Goal: Information Seeking & Learning: Find specific fact

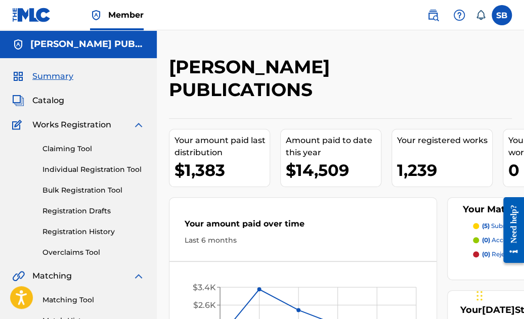
click at [44, 102] on span "Catalog" at bounding box center [48, 101] width 32 height 12
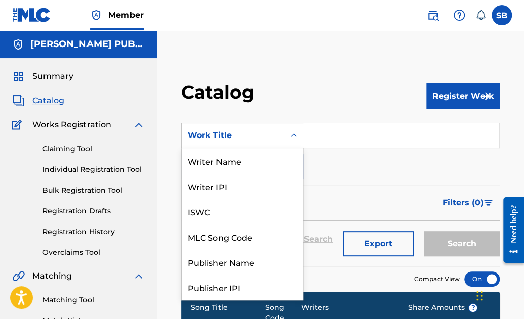
click at [293, 136] on icon "Search Form" at bounding box center [294, 136] width 10 height 10
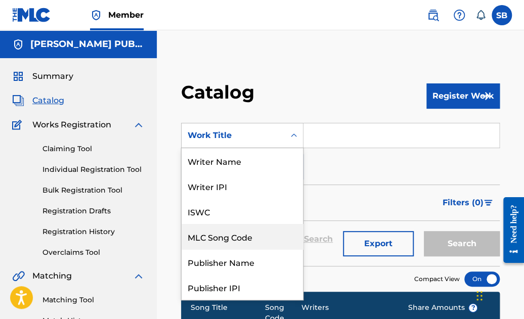
click at [239, 236] on div "MLC Song Code" at bounding box center [242, 236] width 121 height 25
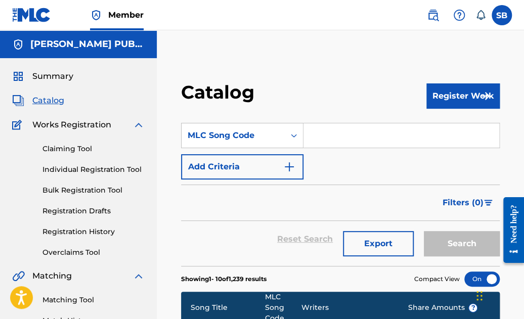
click at [332, 139] on input "Search Form" at bounding box center [402, 135] width 196 height 24
paste input "AV847R"
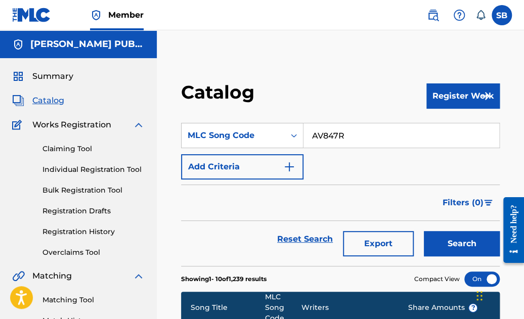
type input "AV847R"
click at [454, 246] on button "Search" at bounding box center [462, 243] width 76 height 25
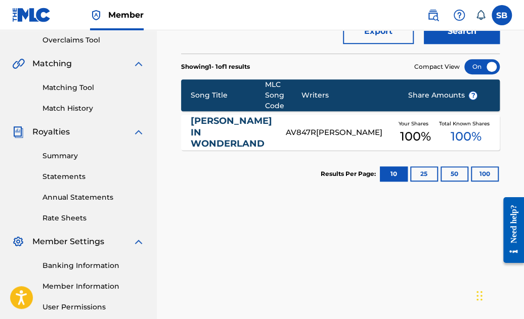
scroll to position [215, 0]
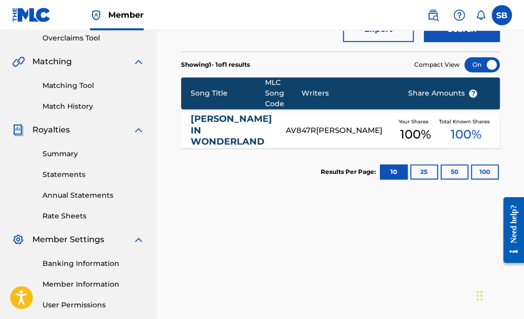
click at [208, 123] on link "[PERSON_NAME] IN WONDERLAND" at bounding box center [231, 130] width 81 height 34
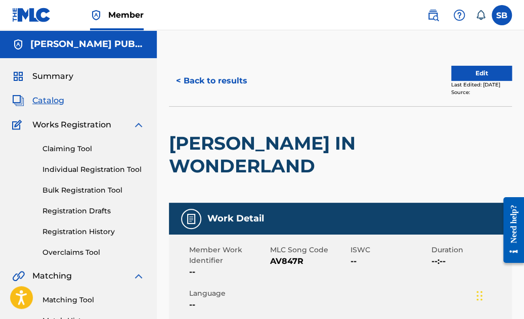
click at [198, 79] on button "< Back to results" at bounding box center [212, 80] width 86 height 25
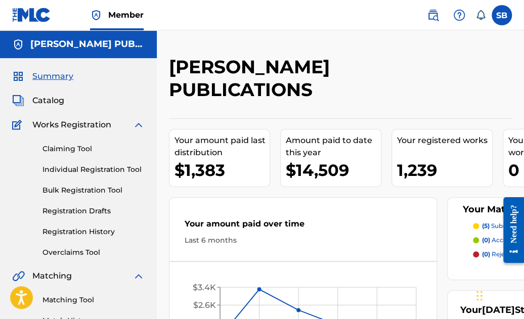
click at [55, 102] on span "Catalog" at bounding box center [48, 101] width 32 height 12
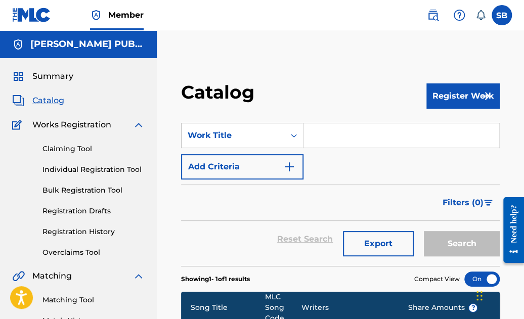
click at [355, 136] on input "Search Form" at bounding box center [402, 135] width 196 height 24
paste input "KV7UF7"
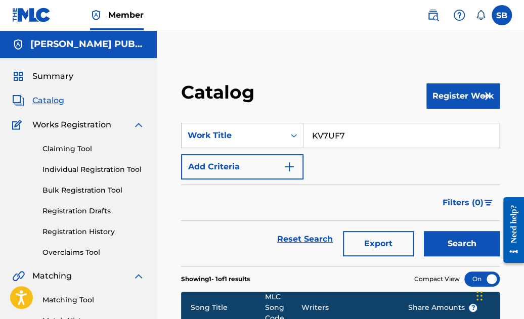
type input "KV7UF7"
click at [469, 234] on button "Search" at bounding box center [462, 243] width 76 height 25
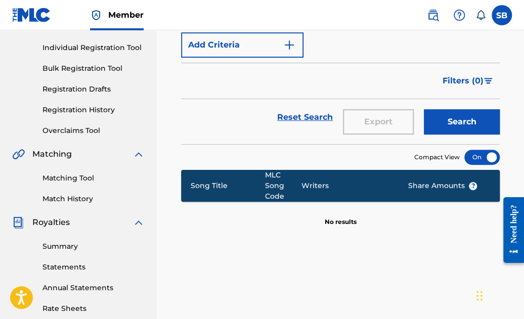
scroll to position [43, 0]
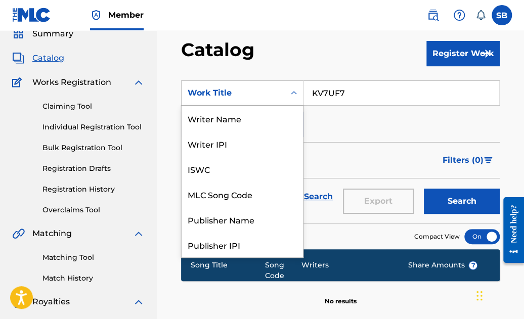
click at [293, 93] on icon "Search Form" at bounding box center [294, 93] width 6 height 4
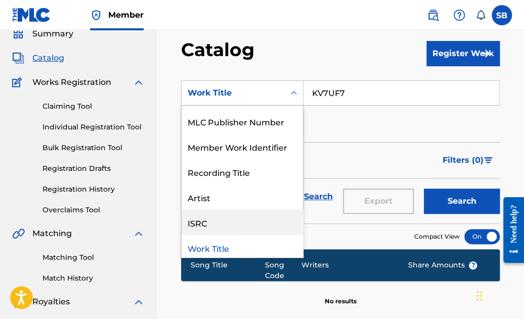
scroll to position [0, 0]
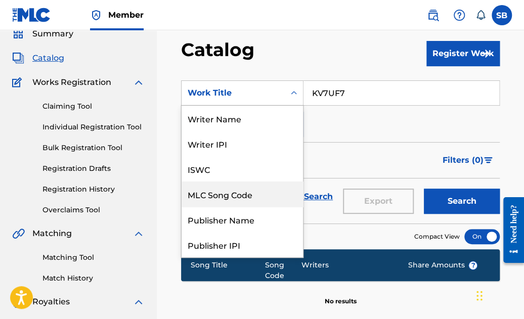
click at [250, 194] on div "MLC Song Code" at bounding box center [242, 194] width 121 height 25
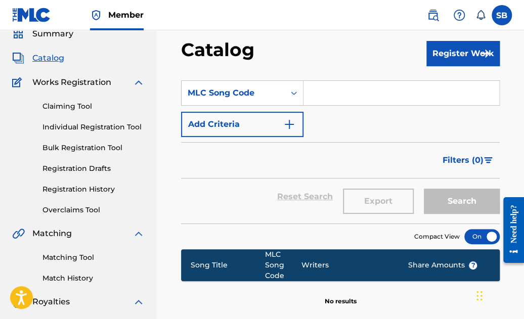
click at [337, 93] on input "Search Form" at bounding box center [402, 93] width 196 height 24
paste input "KV7UF7"
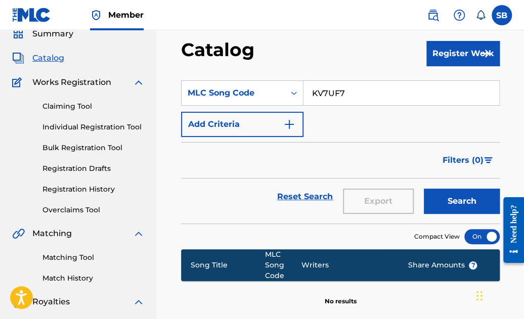
click at [455, 201] on button "Search" at bounding box center [462, 201] width 76 height 25
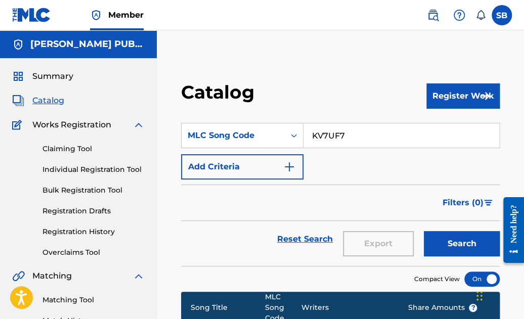
click at [311, 135] on input "KV7UF7" at bounding box center [402, 135] width 196 height 24
type input "K"
type input "KV7UF7"
click at [462, 244] on button "Search" at bounding box center [462, 243] width 76 height 25
click at [293, 135] on icon "Search Form" at bounding box center [294, 136] width 6 height 4
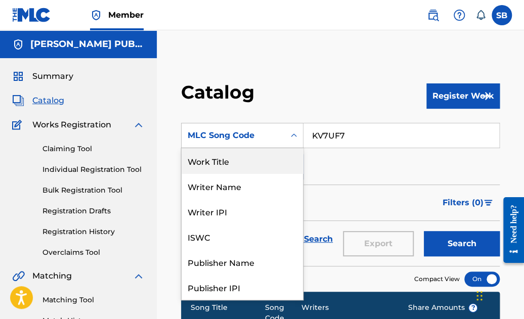
click at [238, 158] on div "Work Title" at bounding box center [242, 160] width 121 height 25
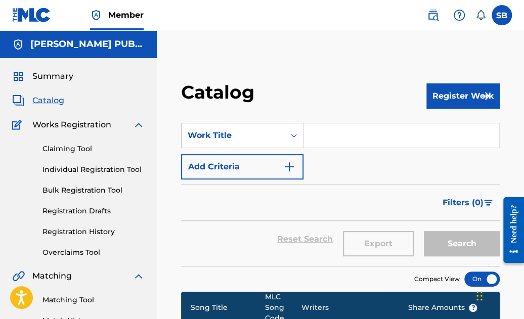
click at [352, 135] on input "Search Form" at bounding box center [402, 135] width 196 height 24
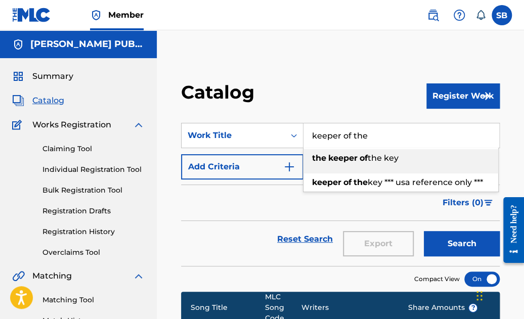
type input "keeper of the"
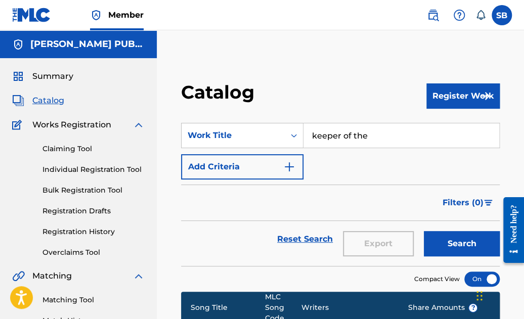
click at [434, 15] on img at bounding box center [433, 15] width 12 height 12
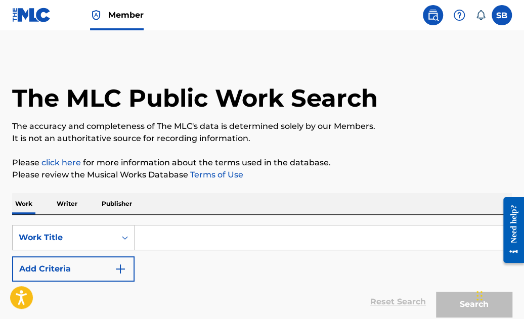
click at [200, 232] on input "Search Form" at bounding box center [323, 238] width 377 height 24
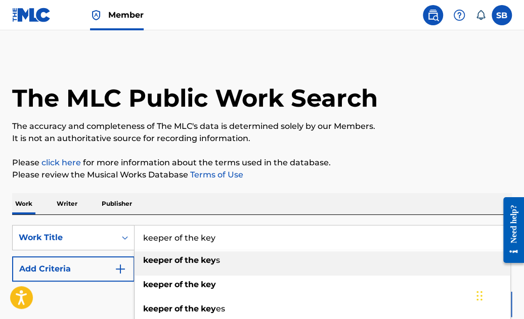
type input "keeper of the key"
click at [374, 179] on p "Please review the Musical Works Database Terms of Use" at bounding box center [262, 175] width 500 height 12
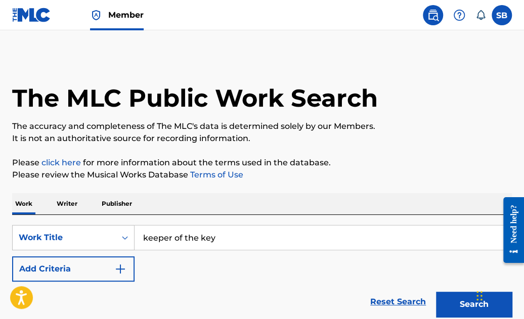
click at [464, 302] on button "Search" at bounding box center [474, 304] width 76 height 25
click at [120, 263] on img "Search Form" at bounding box center [120, 269] width 12 height 12
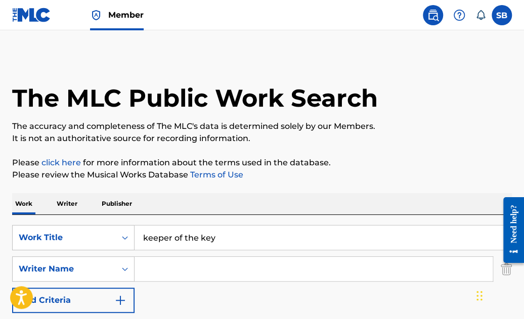
click at [158, 265] on input "Search Form" at bounding box center [314, 269] width 358 height 24
type input "[PERSON_NAME]"
click at [418, 158] on p "Please click here for more information about the terms used in the database." at bounding box center [262, 163] width 500 height 12
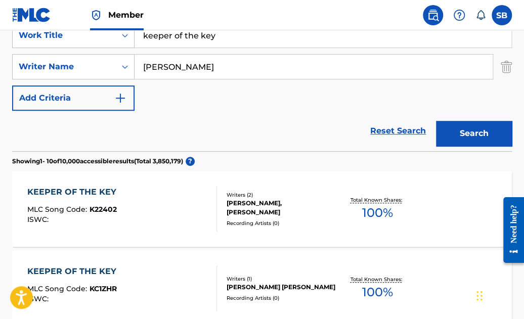
click at [472, 135] on button "Search" at bounding box center [474, 133] width 76 height 25
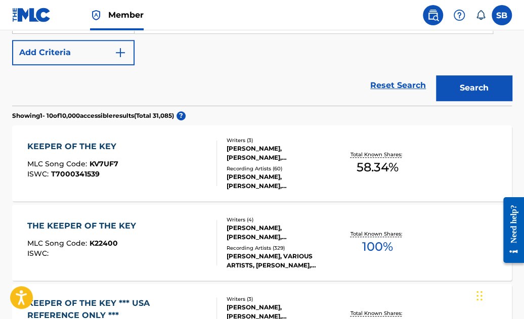
scroll to position [248, 0]
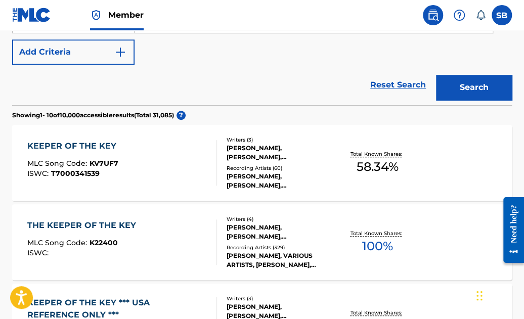
click at [101, 145] on div "KEEPER OF THE KEY" at bounding box center [74, 146] width 94 height 12
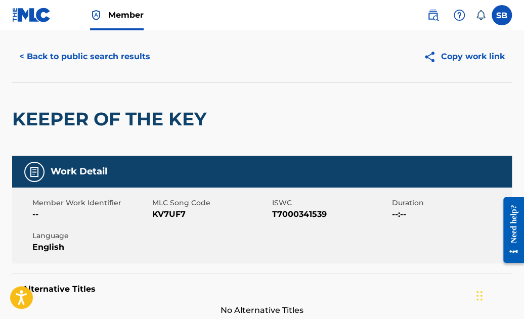
scroll to position [20, 0]
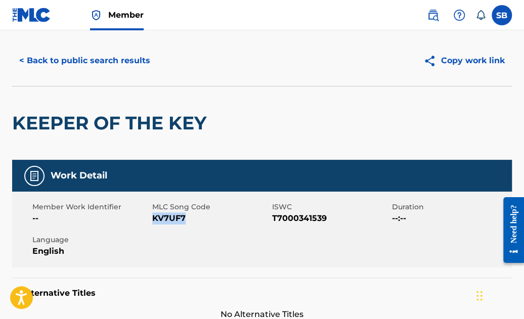
drag, startPoint x: 191, startPoint y: 214, endPoint x: 155, endPoint y: 215, distance: 36.5
click at [155, 215] on span "KV7UF7" at bounding box center [210, 219] width 117 height 12
copy span "KV7UF7"
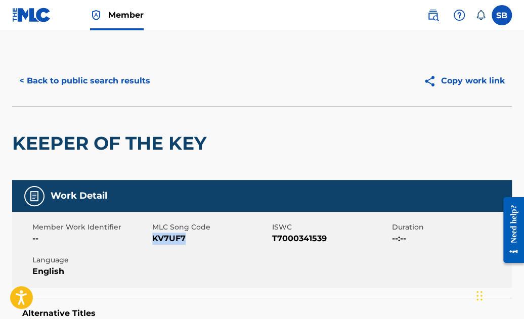
scroll to position [0, 0]
click at [138, 81] on button "< Back to public search results" at bounding box center [84, 80] width 145 height 25
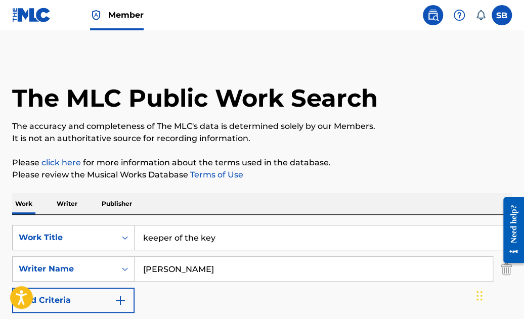
scroll to position [248, 0]
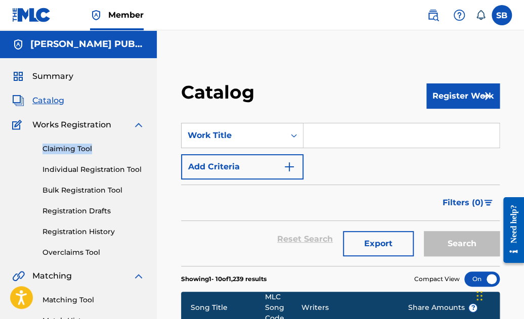
click at [54, 148] on link "Claiming Tool" at bounding box center [94, 149] width 102 height 11
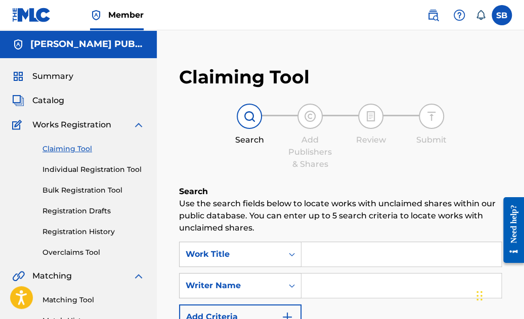
click at [345, 251] on input "Search Form" at bounding box center [402, 254] width 200 height 24
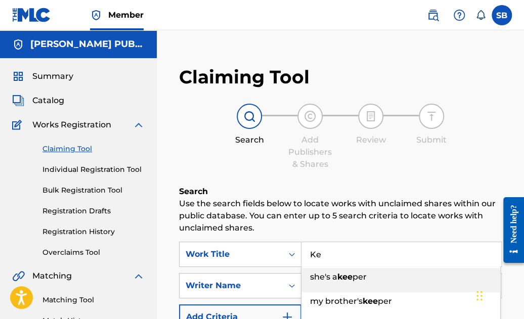
type input "K"
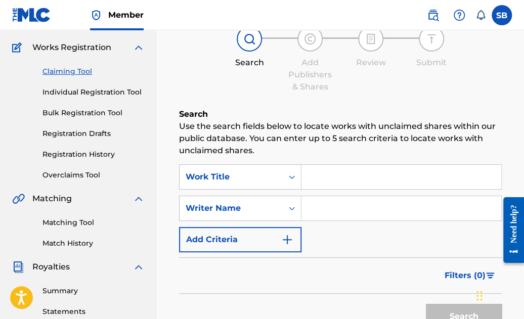
scroll to position [101, 0]
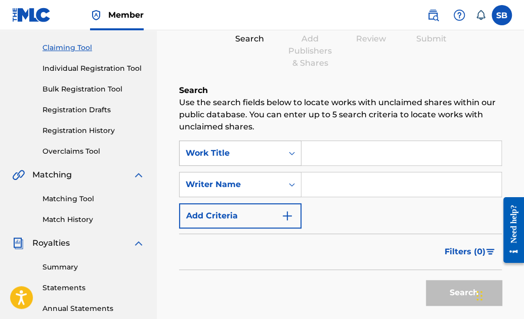
click at [292, 152] on icon "Search Form" at bounding box center [292, 153] width 10 height 10
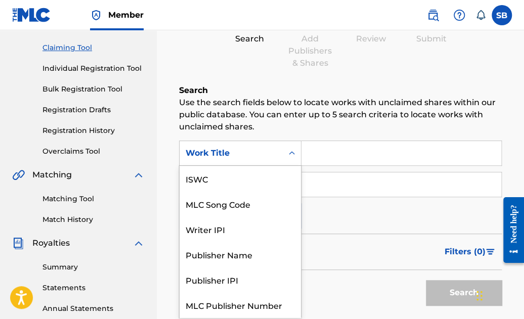
scroll to position [23, 0]
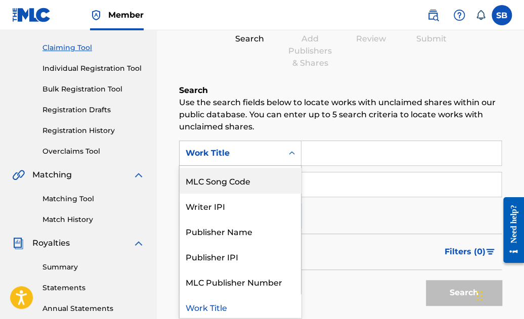
click at [264, 183] on div "MLC Song Code" at bounding box center [240, 180] width 121 height 25
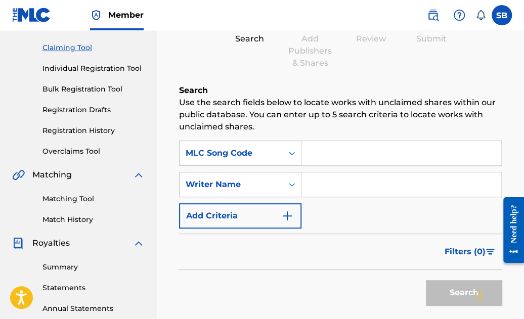
click at [325, 153] on input "Search Form" at bounding box center [402, 153] width 200 height 24
paste input "KV7UF7"
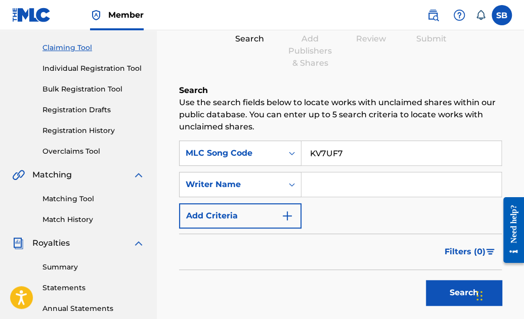
type input "KV7UF7"
click at [455, 289] on button "Search" at bounding box center [464, 292] width 76 height 25
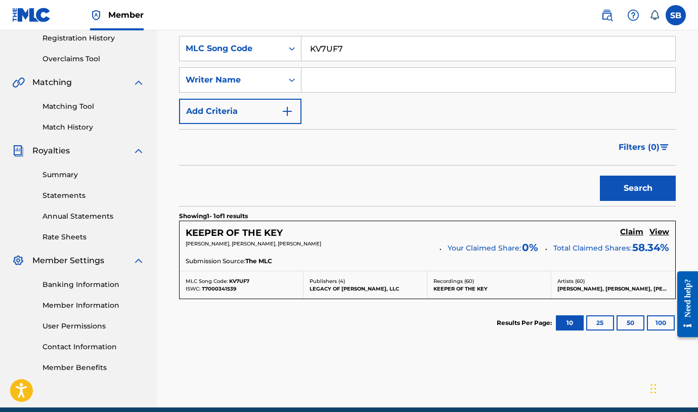
scroll to position [204, 0]
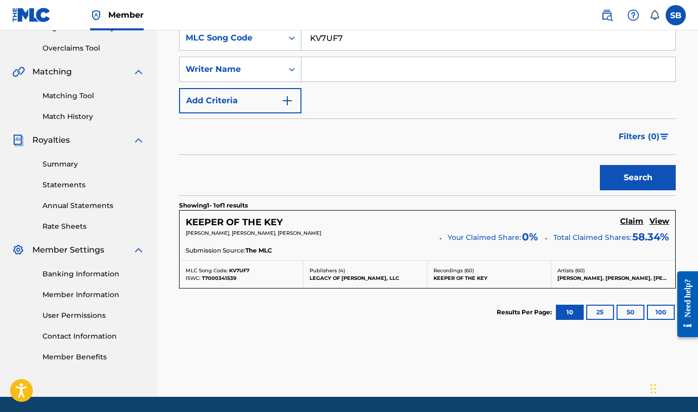
click at [524, 218] on h5 "Claim" at bounding box center [631, 222] width 23 height 10
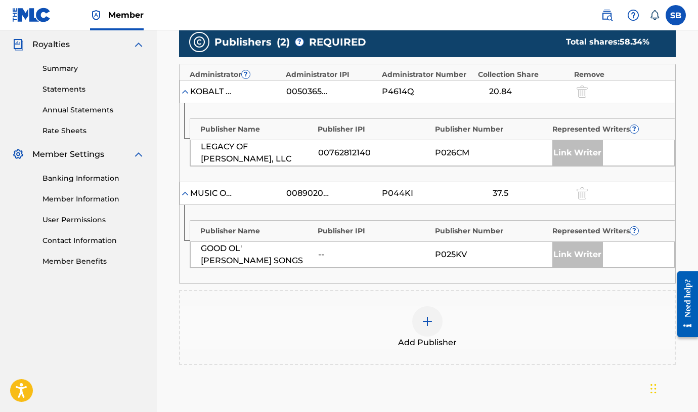
scroll to position [301, 0]
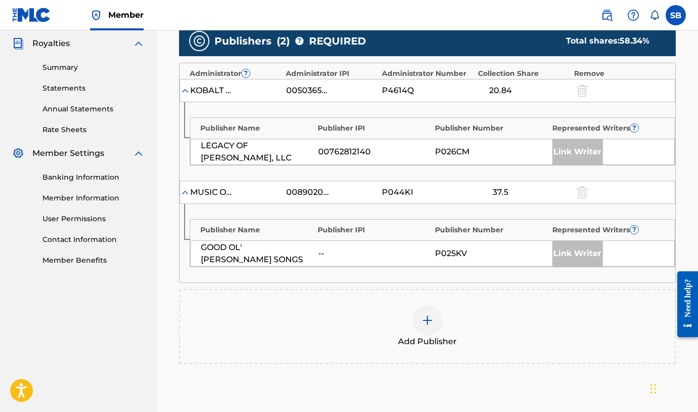
click at [215, 186] on div "MUSIC OF [GEOGRAPHIC_DATA]" at bounding box center [213, 192] width 46 height 12
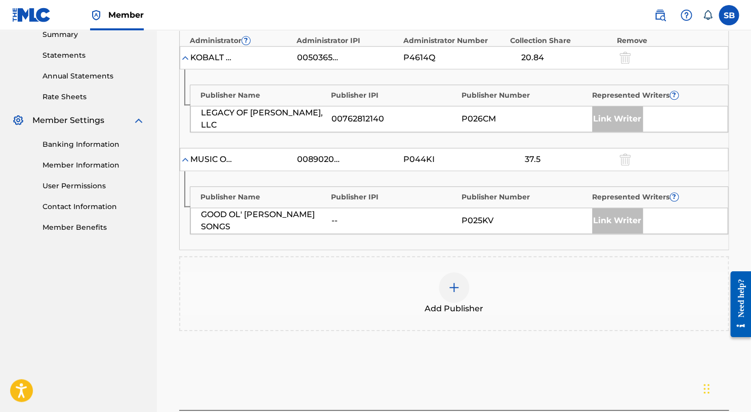
scroll to position [319, 0]
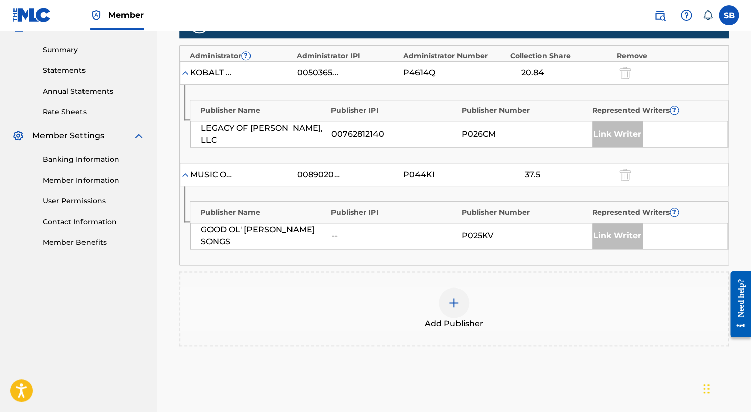
click at [182, 170] on img at bounding box center [185, 175] width 10 height 10
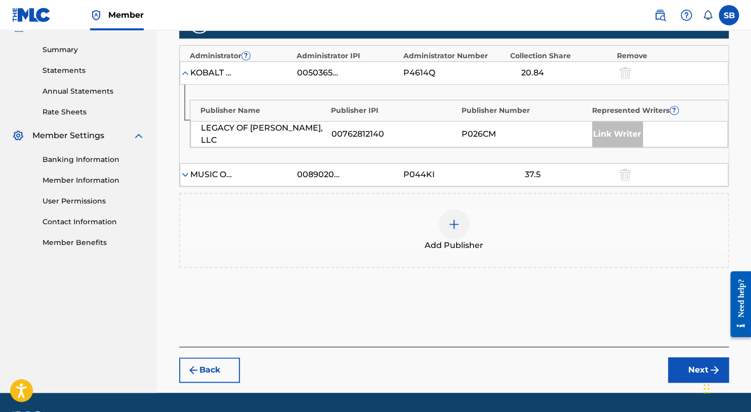
click at [182, 170] on img at bounding box center [185, 175] width 10 height 10
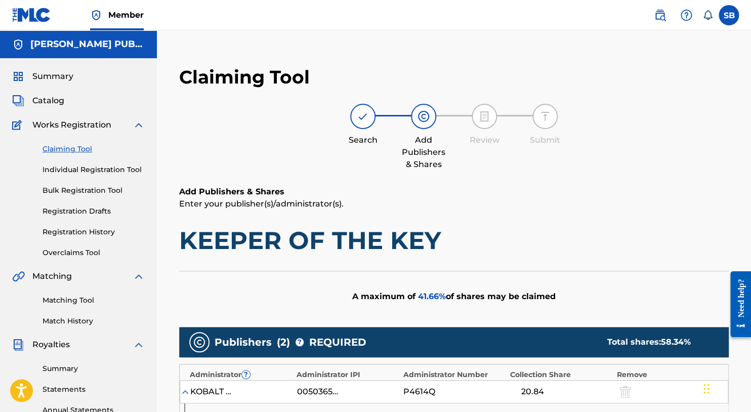
scroll to position [0, 0]
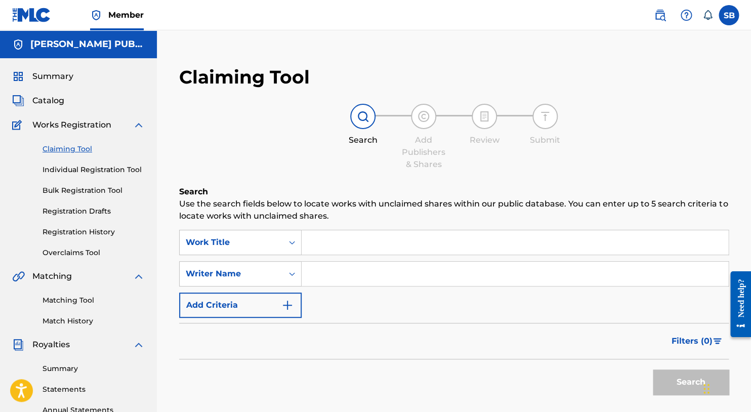
click at [390, 248] on input "Search Form" at bounding box center [515, 242] width 427 height 24
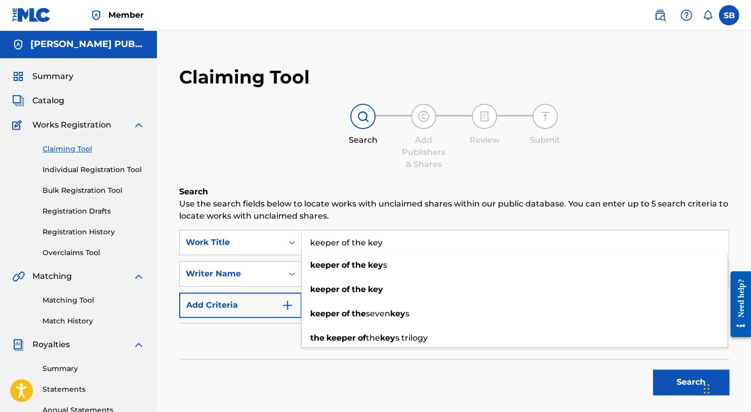
type input "keeper of the key"
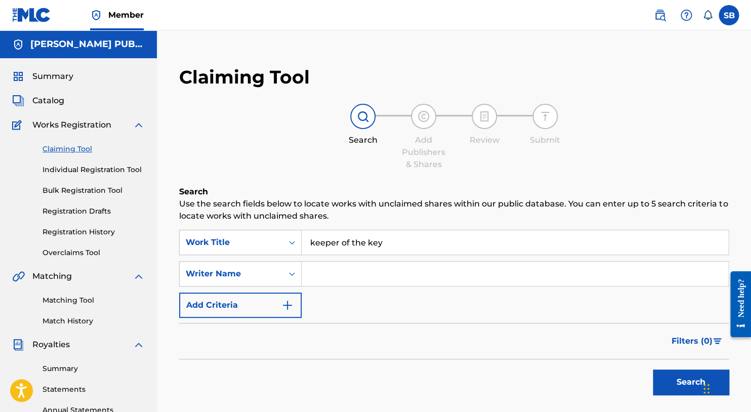
click at [310, 162] on div "Search Add Publishers & Shares Review Submit" at bounding box center [453, 137] width 549 height 67
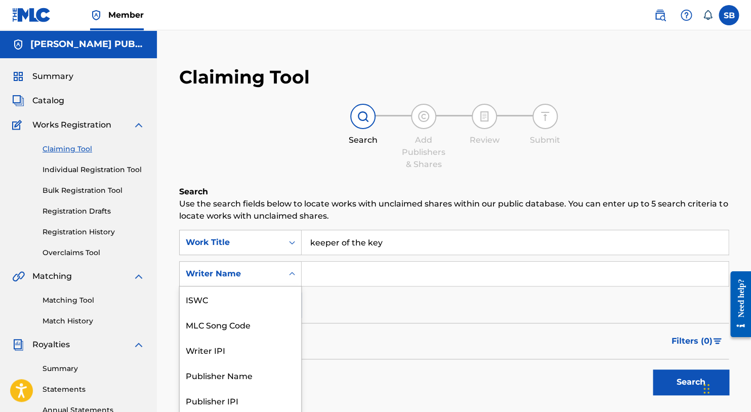
scroll to position [21, 0]
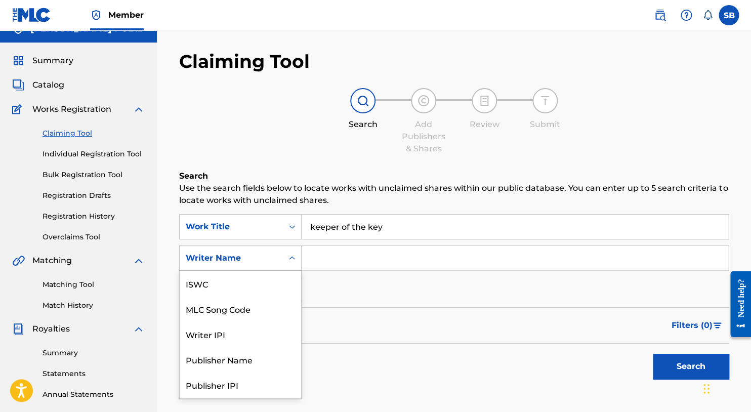
click at [291, 271] on div "Writer Name selected, 7 of 7. 7 results available. Use Up and Down to choose op…" at bounding box center [240, 257] width 122 height 25
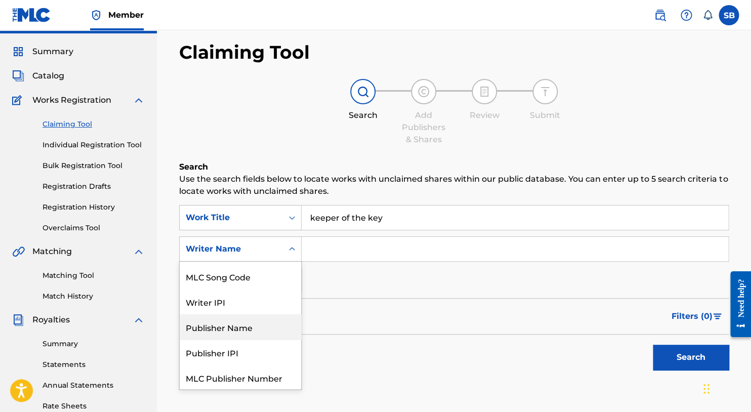
scroll to position [0, 0]
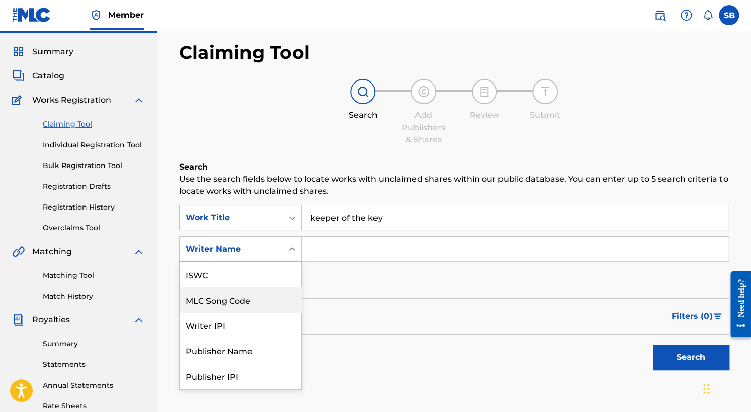
click at [391, 255] on input "Search Form" at bounding box center [515, 249] width 427 height 24
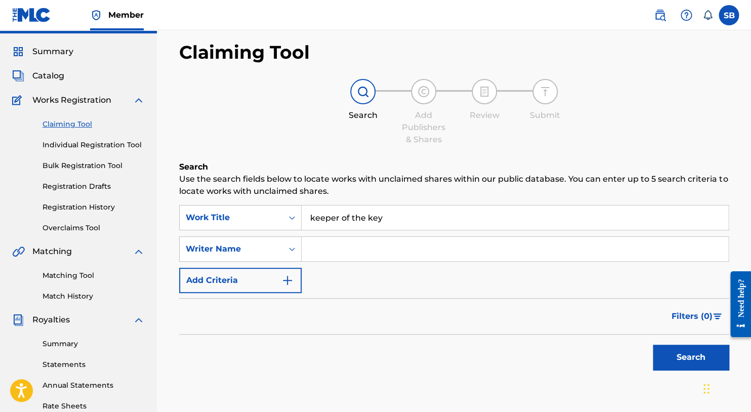
paste input "KV7UF7"
type input "KV7UF7"
click at [524, 319] on button "Search" at bounding box center [691, 357] width 76 height 25
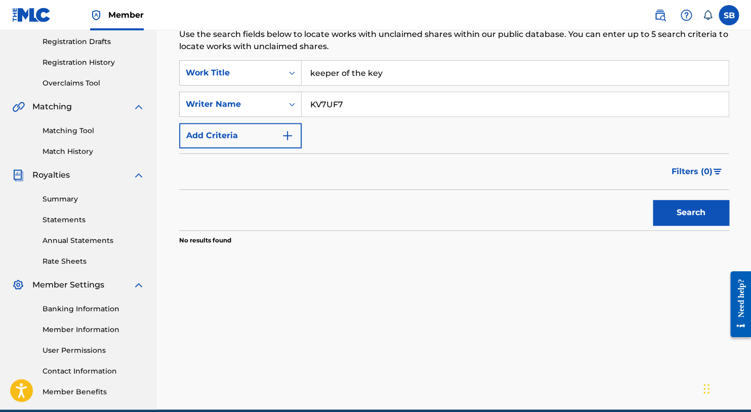
scroll to position [171, 0]
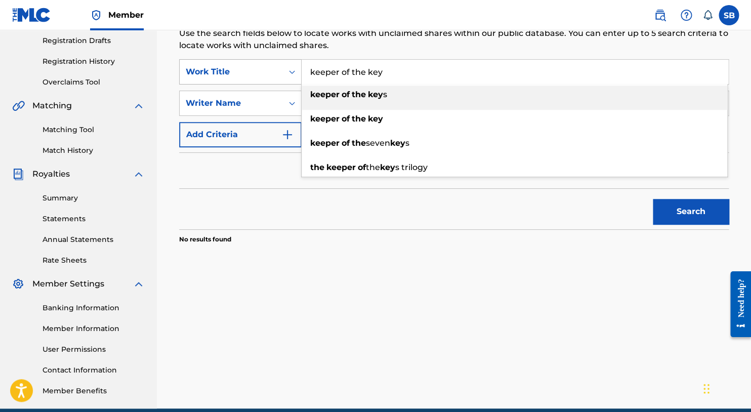
drag, startPoint x: 389, startPoint y: 73, endPoint x: 291, endPoint y: 68, distance: 98.3
click at [291, 68] on div "SearchWithCriteria43176837-1d96-4bcf-83d0-f74754f991bc Work Title keeper of the…" at bounding box center [453, 71] width 549 height 25
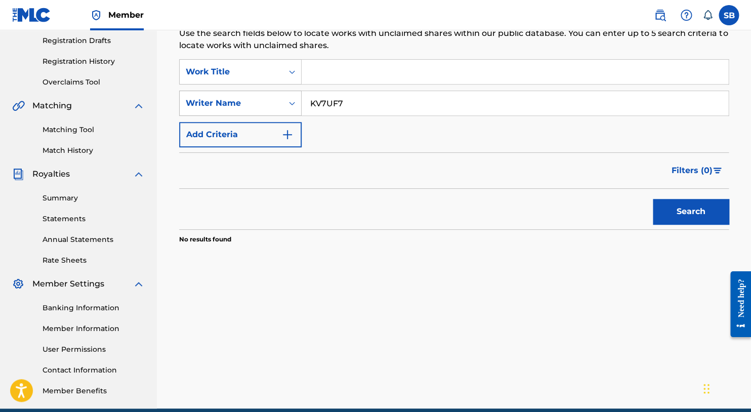
drag, startPoint x: 361, startPoint y: 104, endPoint x: 297, endPoint y: 100, distance: 63.9
click at [297, 100] on div "SearchWithCriteria71e0382f-aa35-4510-b8fd-e871e69772d3 Writer Name KV7UF7" at bounding box center [453, 103] width 549 height 25
click at [294, 68] on icon "Search Form" at bounding box center [292, 72] width 10 height 10
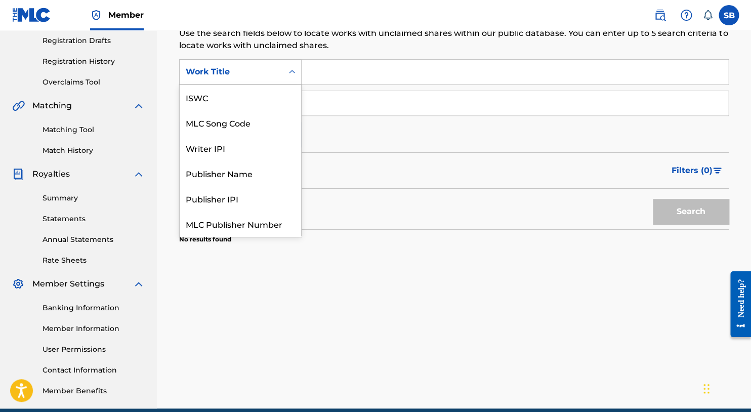
scroll to position [23, 0]
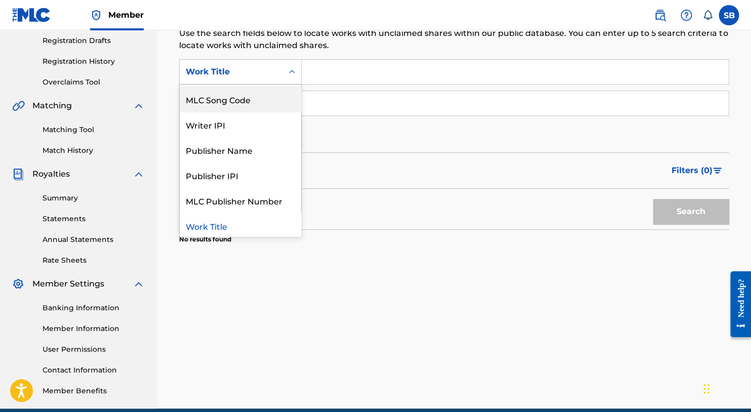
click at [252, 91] on div "MLC Song Code" at bounding box center [240, 99] width 121 height 25
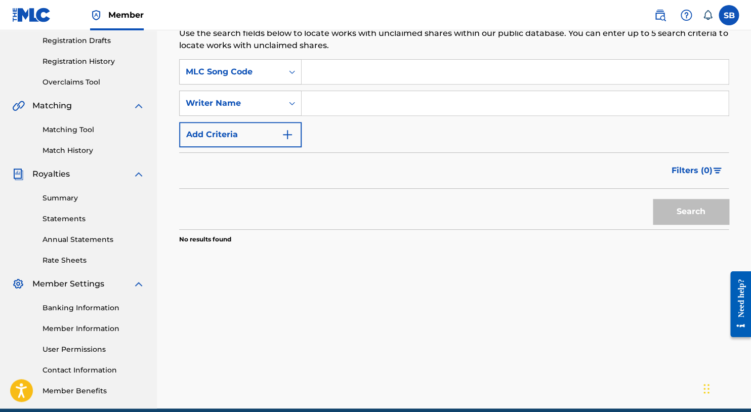
click at [346, 72] on input "Search Form" at bounding box center [515, 72] width 427 height 24
paste input "KV7UF7"
type input "KV7UF7"
click at [524, 212] on button "Search" at bounding box center [691, 211] width 76 height 25
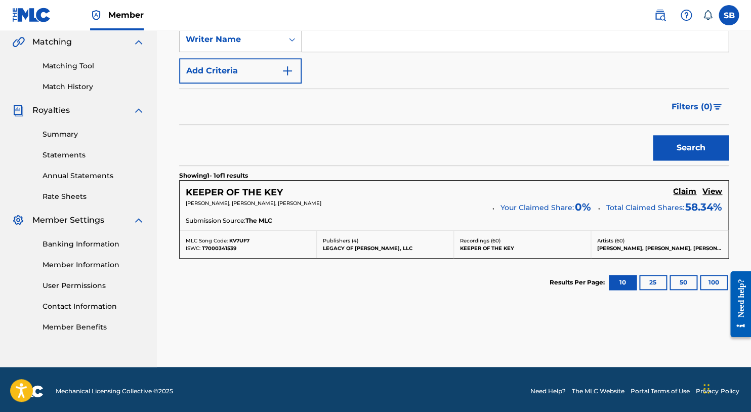
scroll to position [234, 0]
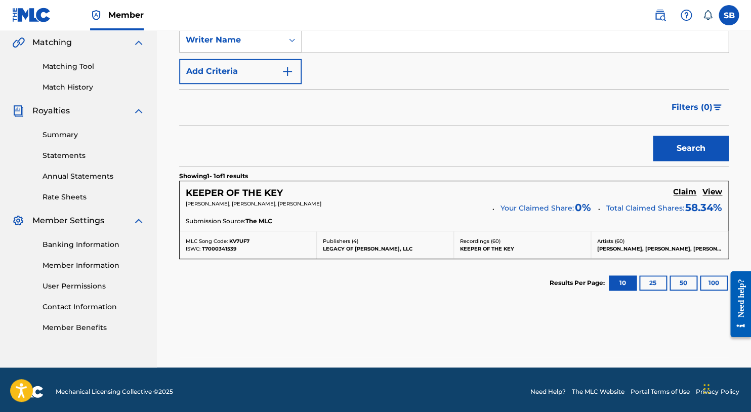
click at [524, 187] on h5 "Claim" at bounding box center [684, 192] width 23 height 10
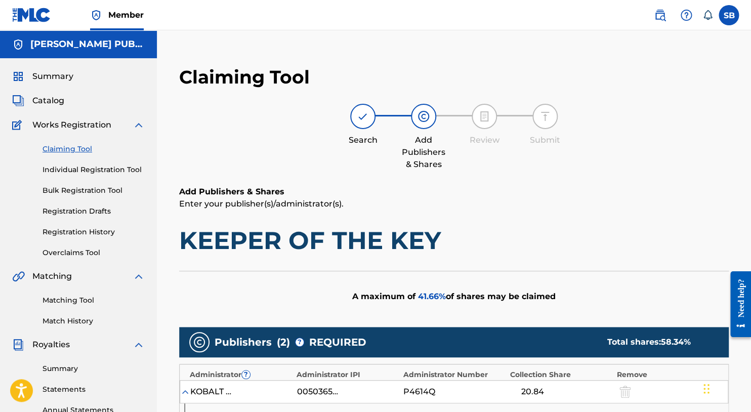
scroll to position [0, 0]
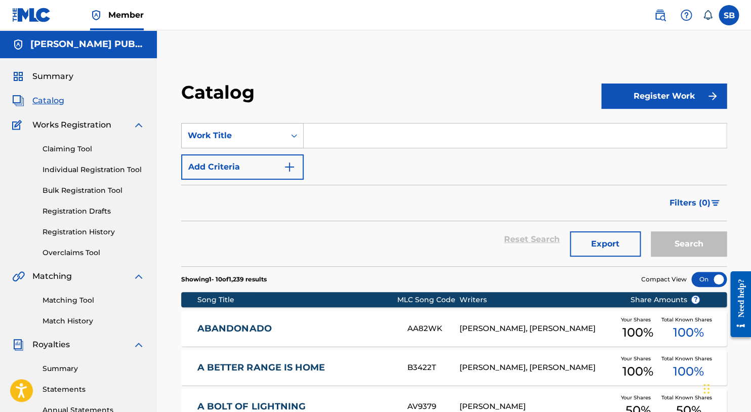
click at [293, 136] on icon "Search Form" at bounding box center [294, 136] width 10 height 10
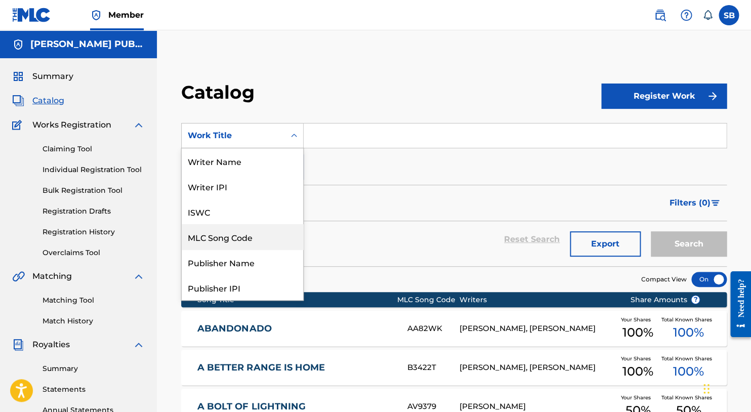
click at [246, 238] on div "MLC Song Code" at bounding box center [242, 236] width 121 height 25
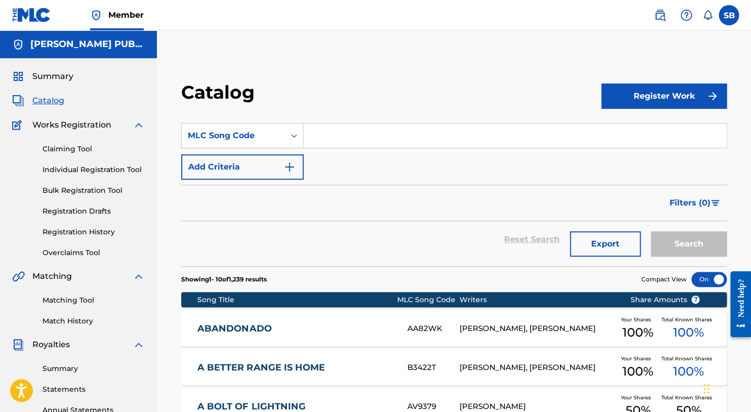
click at [345, 137] on input "Search Form" at bounding box center [515, 135] width 422 height 24
paste input "KE2NME"
type input "KE2NME"
click at [524, 242] on button "Search" at bounding box center [689, 243] width 76 height 25
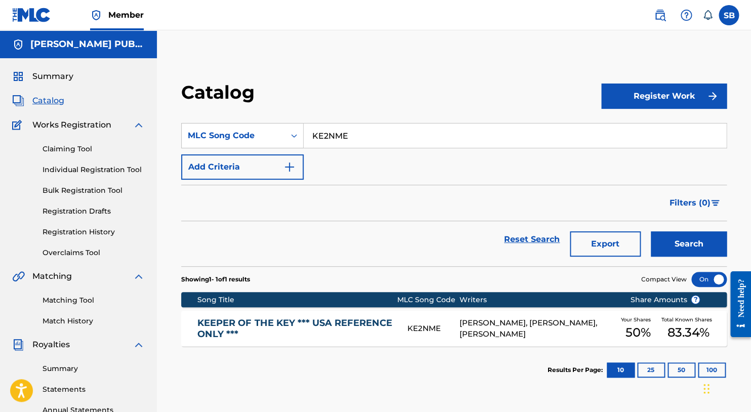
click at [359, 319] on link "KEEPER OF THE KEY *** USA REFERENCE ONLY ***" at bounding box center [295, 328] width 196 height 23
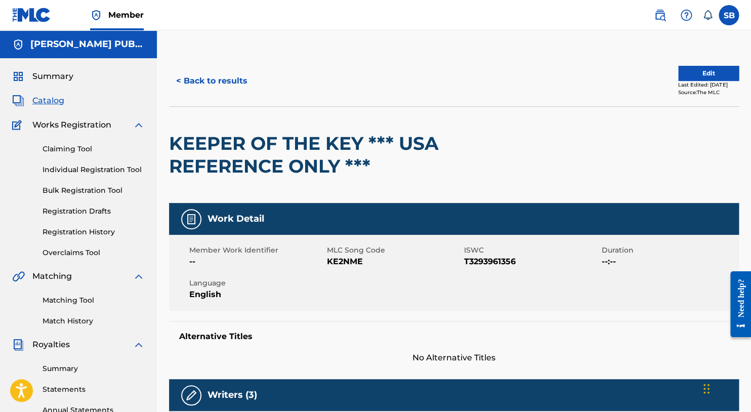
click at [234, 83] on button "< Back to results" at bounding box center [212, 80] width 86 height 25
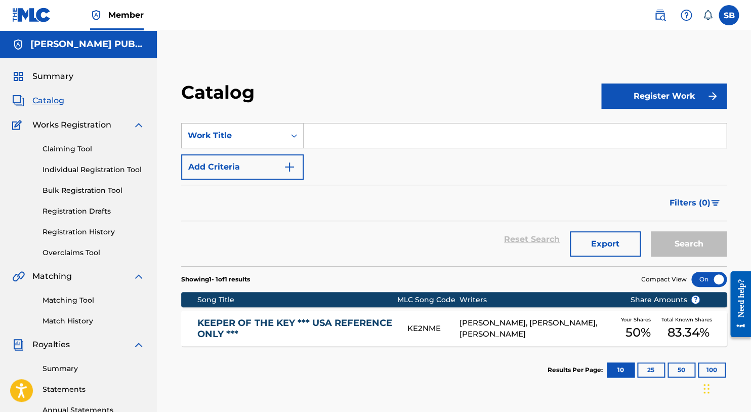
click at [294, 136] on icon "Search Form" at bounding box center [294, 136] width 10 height 10
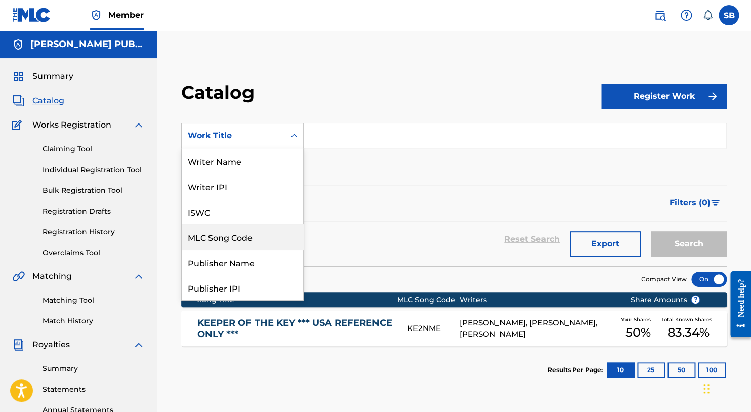
click at [240, 240] on div "MLC Song Code" at bounding box center [242, 236] width 121 height 25
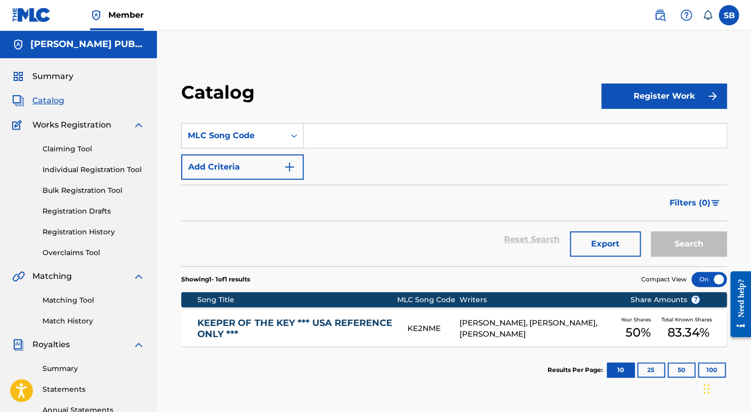
click at [348, 138] on input "Search Form" at bounding box center [515, 135] width 422 height 24
paste input "SVA5CV"
type input "SVA5CV"
click at [524, 245] on button "Search" at bounding box center [689, 243] width 76 height 25
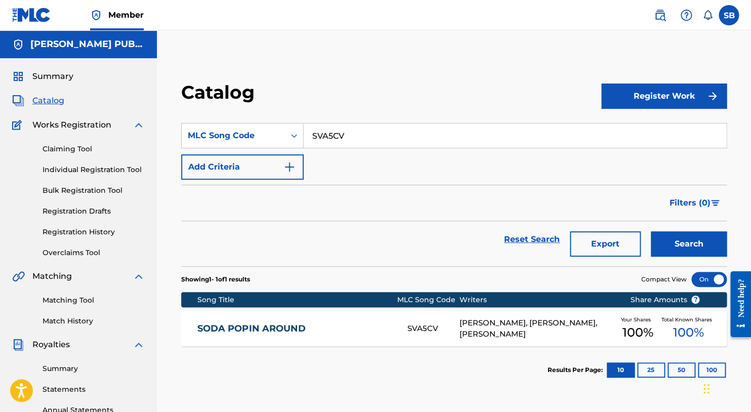
click at [270, 319] on link "SODA POPIN AROUND" at bounding box center [295, 329] width 196 height 12
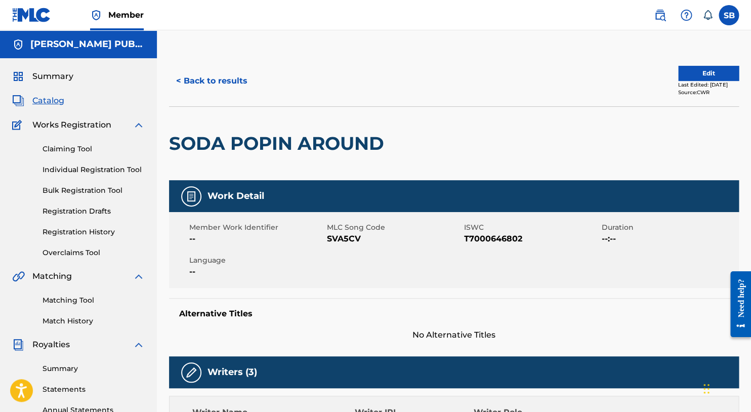
click at [236, 83] on button "< Back to results" at bounding box center [212, 80] width 86 height 25
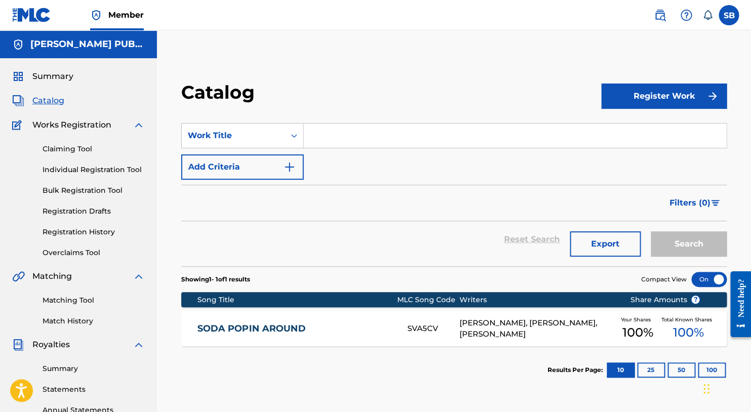
click at [326, 133] on input "Search Form" at bounding box center [515, 135] width 422 height 24
paste input "G77938"
type input "G77938"
click at [294, 136] on icon "Search Form" at bounding box center [294, 136] width 10 height 10
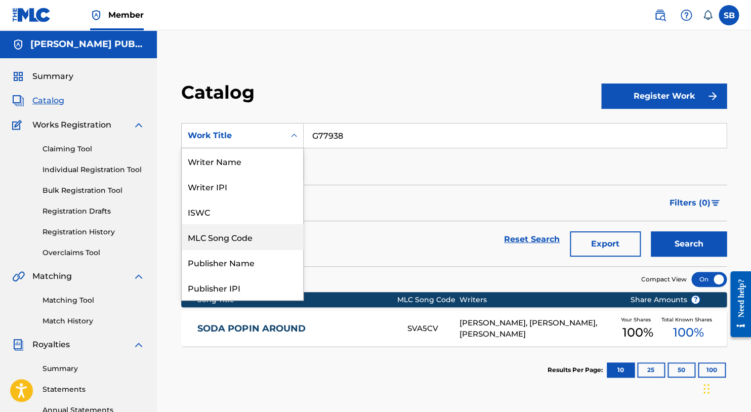
click at [244, 239] on div "MLC Song Code" at bounding box center [242, 236] width 121 height 25
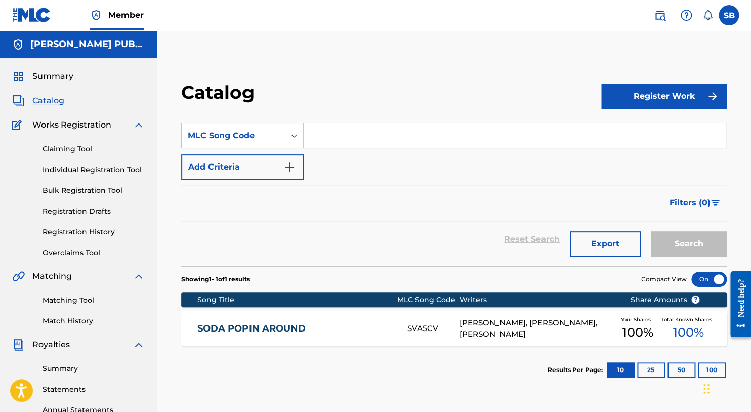
click at [320, 133] on input "Search Form" at bounding box center [515, 135] width 422 height 24
paste input "G77938"
type input "G77938"
click at [524, 251] on button "Search" at bounding box center [689, 243] width 76 height 25
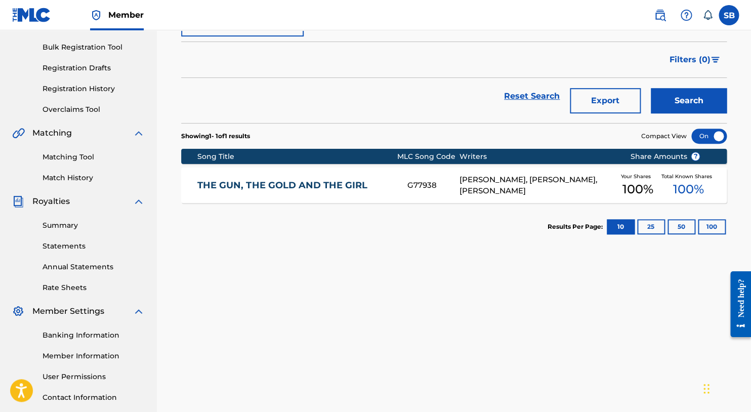
scroll to position [155, 0]
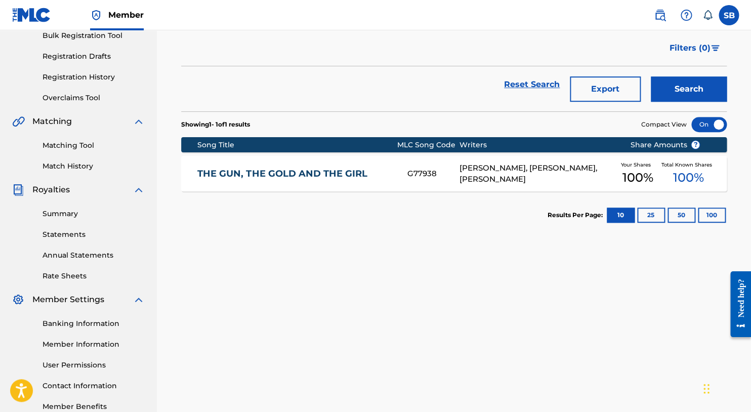
click at [298, 172] on link "THE GUN, THE GOLD AND THE GIRL" at bounding box center [295, 174] width 196 height 12
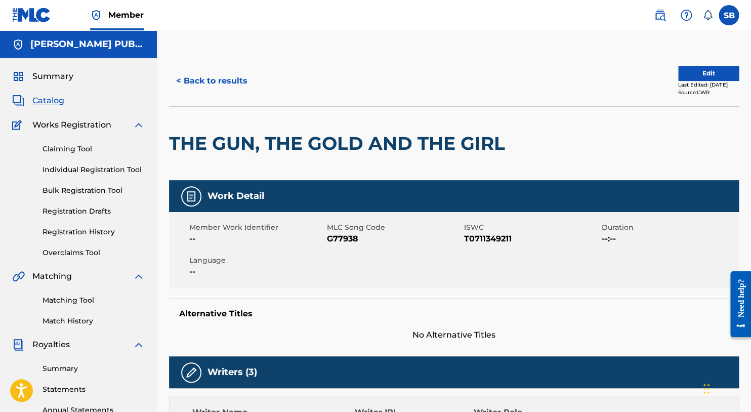
click at [227, 83] on button "< Back to results" at bounding box center [212, 80] width 86 height 25
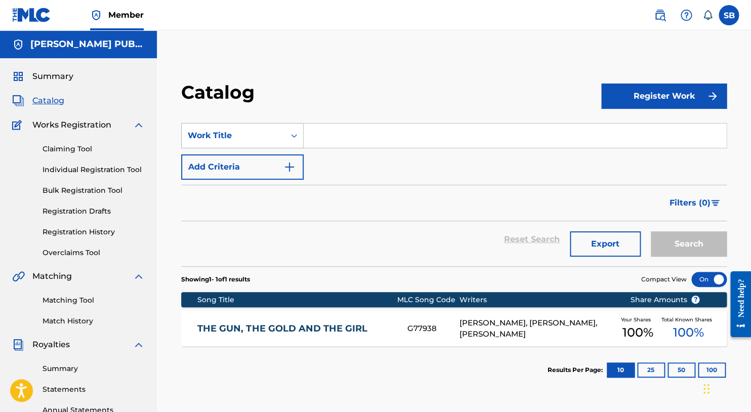
click at [293, 135] on icon "Search Form" at bounding box center [294, 136] width 10 height 10
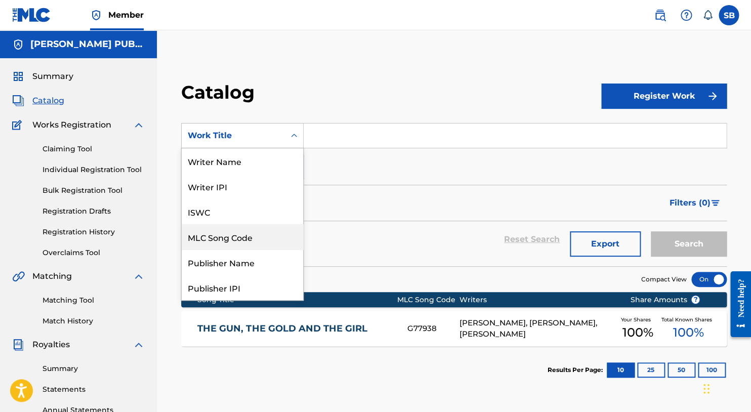
click at [242, 239] on div "MLC Song Code" at bounding box center [242, 236] width 121 height 25
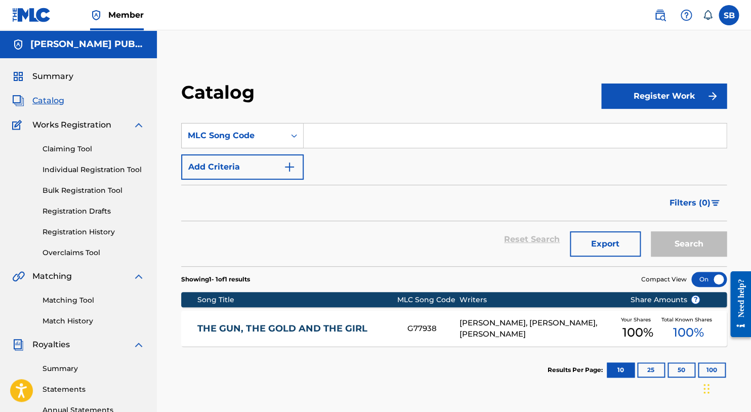
click at [363, 136] on input "Search Form" at bounding box center [515, 135] width 422 height 24
paste input "MB0QWN"
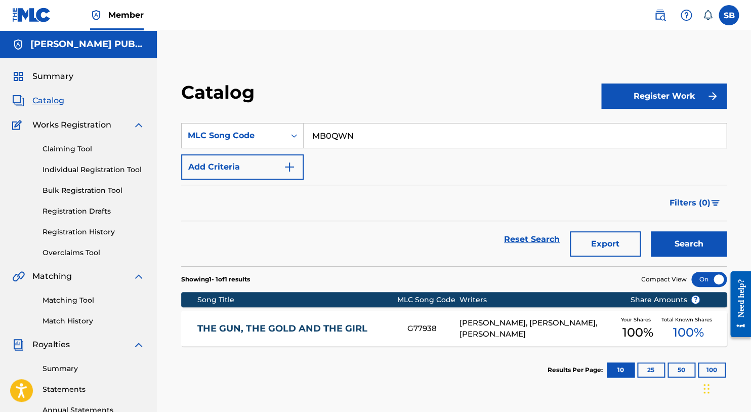
type input "MB0QWN"
click at [524, 239] on button "Search" at bounding box center [689, 243] width 76 height 25
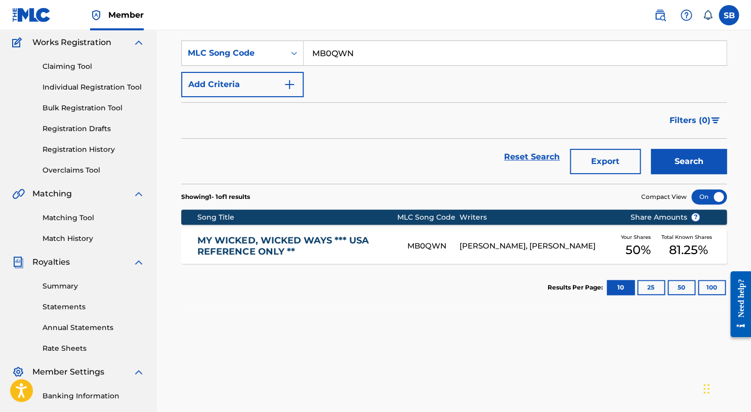
scroll to position [121, 0]
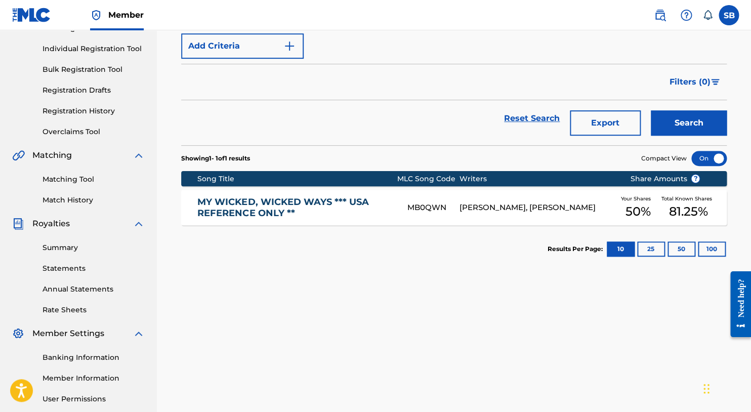
click at [287, 202] on link "MY WICKED, WICKED WAYS *** USA REFERENCE ONLY **" at bounding box center [295, 207] width 196 height 23
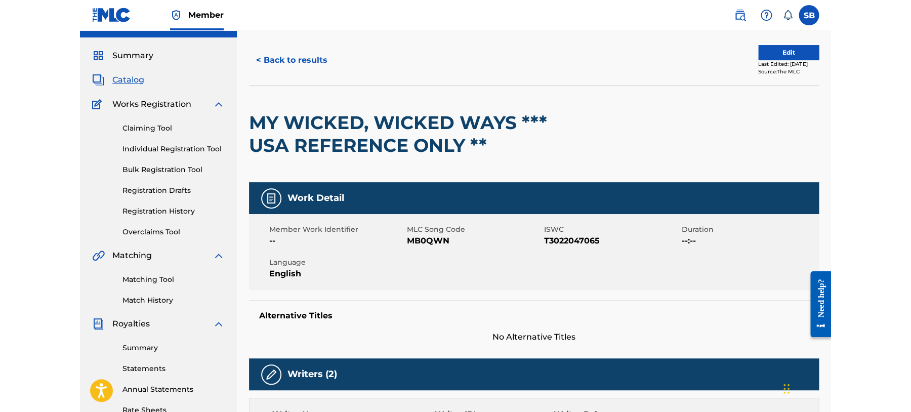
scroll to position [20, 0]
